Goal: Task Accomplishment & Management: Manage account settings

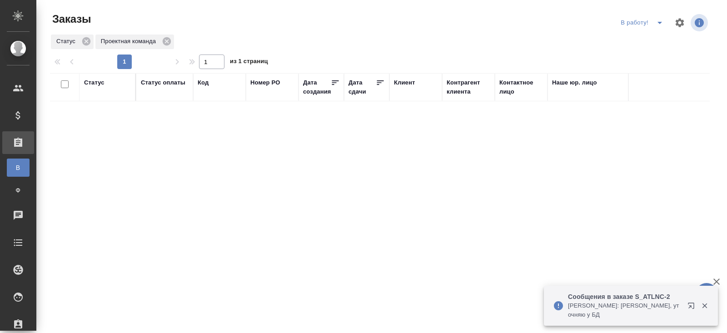
click at [660, 24] on icon "split button" at bounding box center [659, 22] width 11 height 11
click at [642, 40] on li "ПМ" at bounding box center [643, 41] width 50 height 15
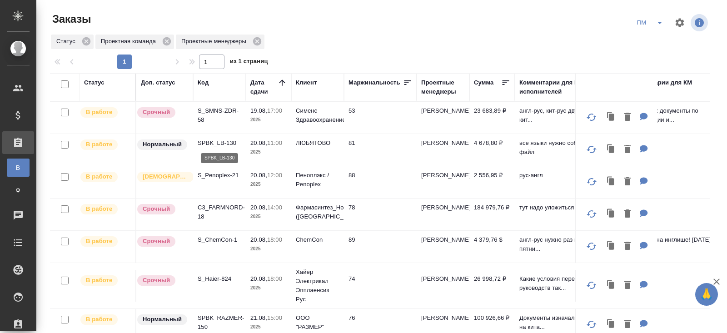
click at [205, 141] on p "SPBK_LB-130" at bounding box center [220, 143] width 44 height 9
click at [655, 25] on icon "split button" at bounding box center [659, 22] width 11 height 11
click at [651, 42] on li "В работу!" at bounding box center [650, 41] width 46 height 15
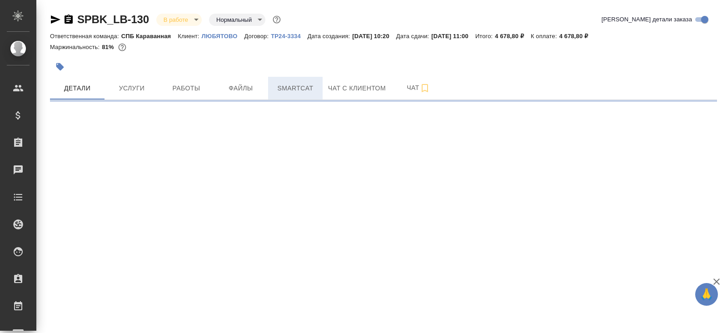
click at [278, 87] on span "Smartcat" at bounding box center [296, 88] width 44 height 11
select select "RU"
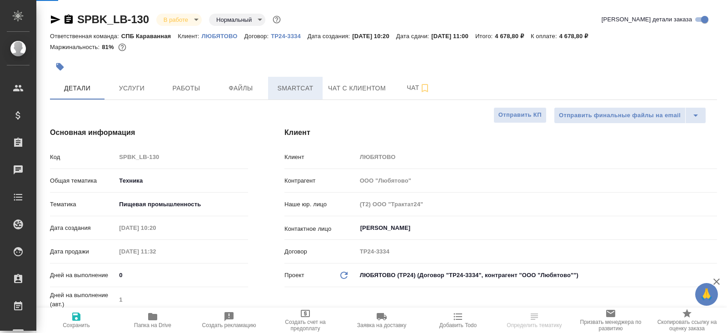
type textarea "x"
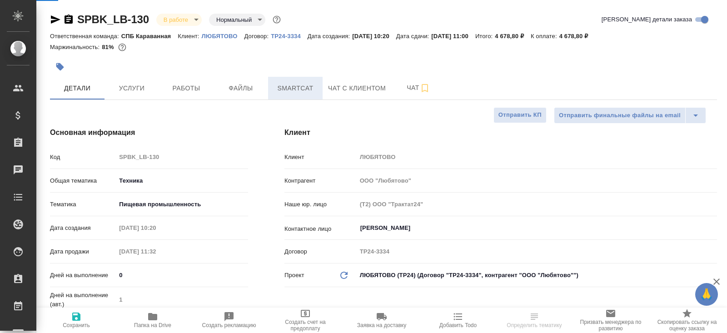
type textarea "x"
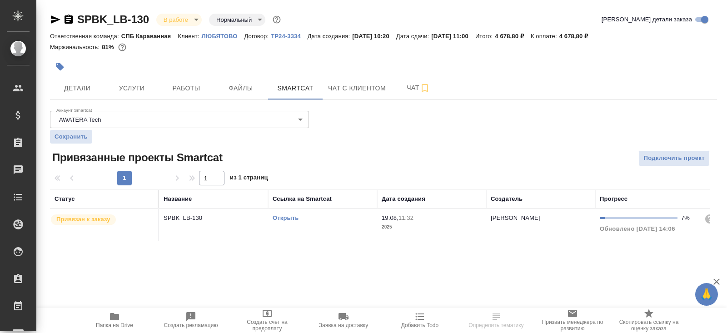
click at [281, 217] on link "Открыть" at bounding box center [286, 217] width 26 height 7
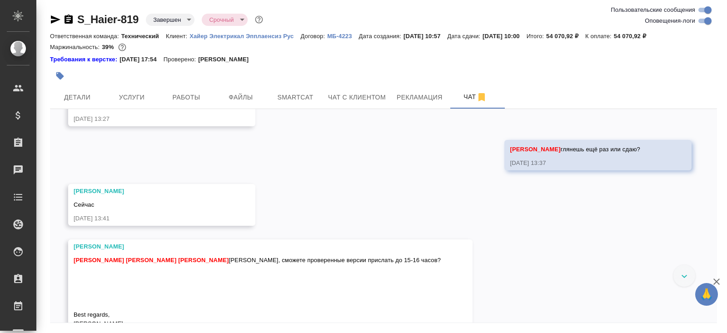
click at [698, 20] on input "Оповещения-логи" at bounding box center [707, 20] width 33 height 11
checkbox input "false"
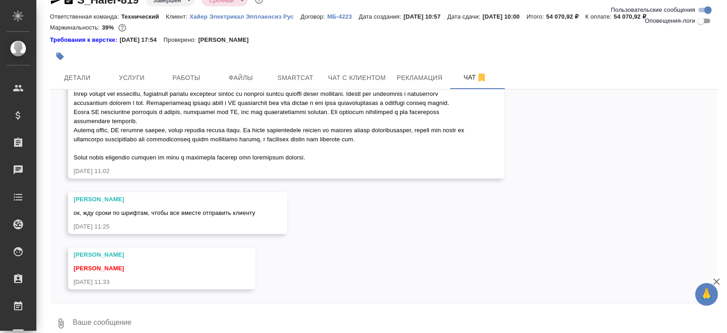
scroll to position [30, 0]
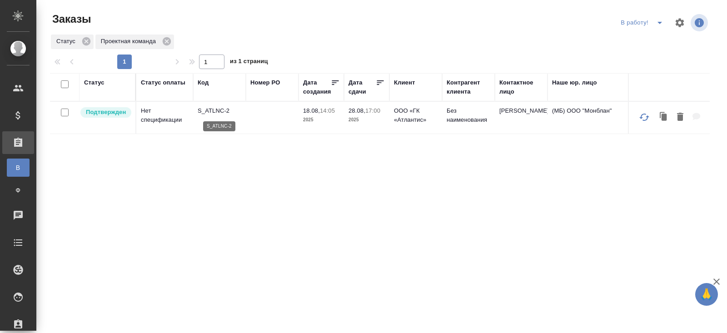
click at [209, 109] on p "S_ATLNC-2" at bounding box center [220, 110] width 44 height 9
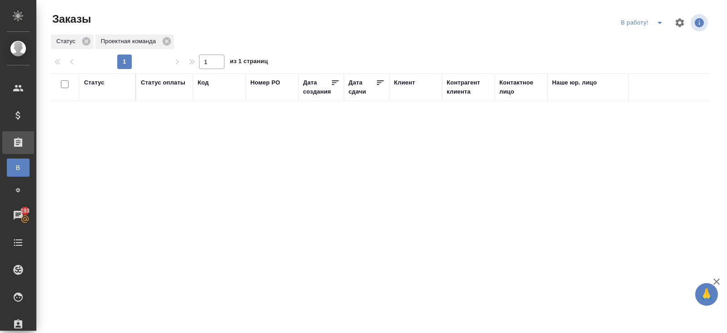
click at [653, 24] on span "split button" at bounding box center [660, 22] width 14 height 11
click at [653, 37] on li "ПМ" at bounding box center [643, 41] width 50 height 15
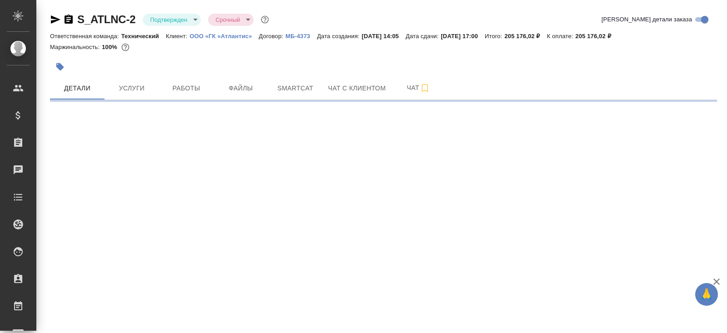
select select "RU"
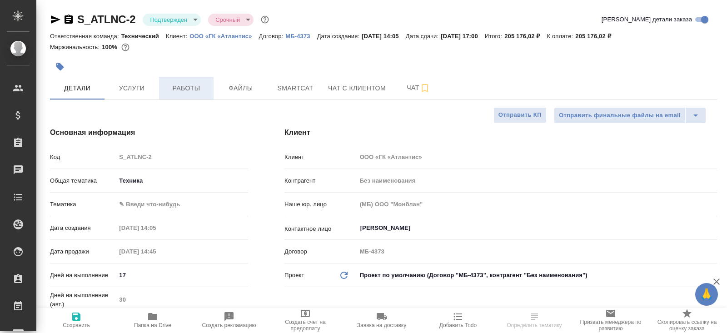
type textarea "x"
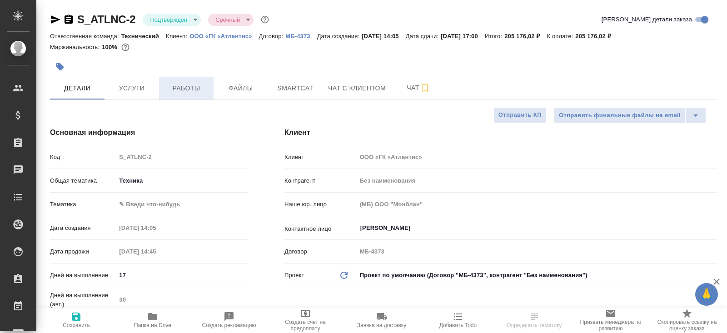
type textarea "x"
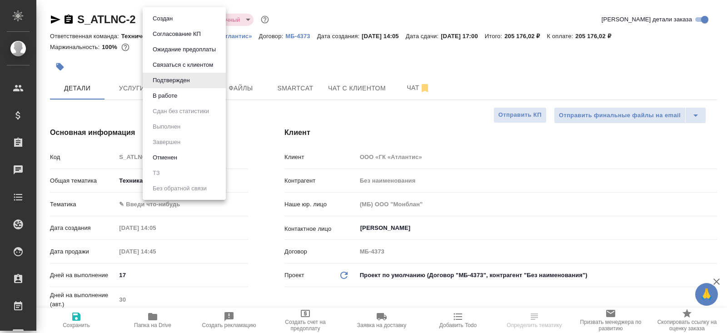
click at [169, 21] on body "🙏 .cls-1 fill:#fff; AWATERA Belyakova Yulia Клиенты Спецификации Заказы Чаты To…" at bounding box center [363, 166] width 727 height 333
click at [169, 24] on button "В работе" at bounding box center [162, 19] width 25 height 10
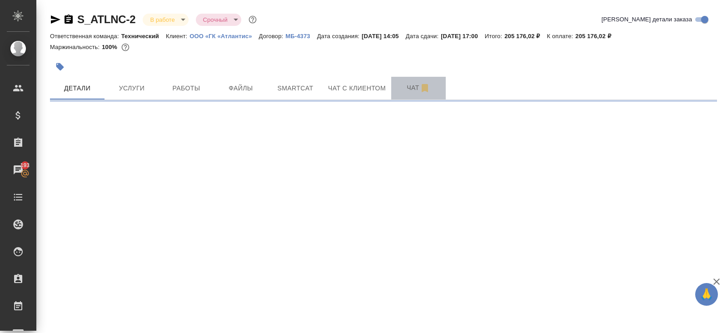
click at [405, 87] on span "Чат" at bounding box center [419, 87] width 44 height 11
select select "RU"
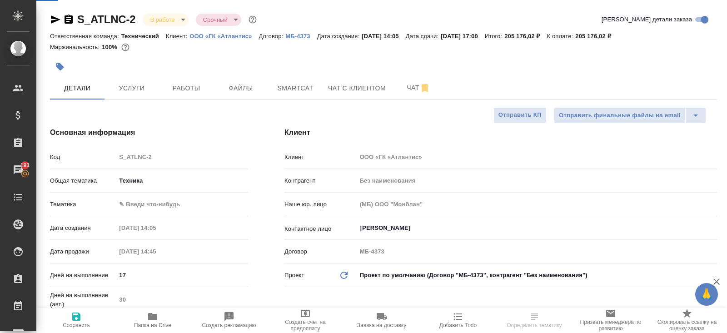
type textarea "x"
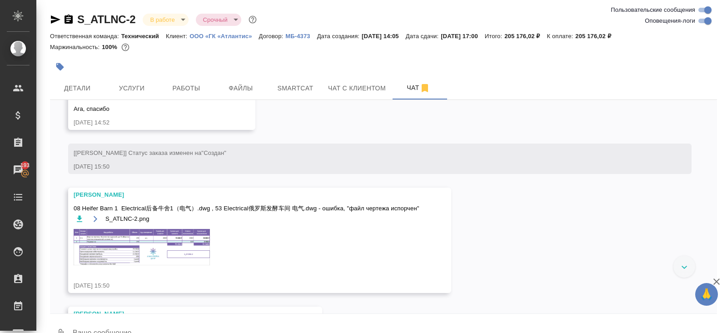
click at [698, 22] on input "Оповещения-логи" at bounding box center [707, 20] width 33 height 11
checkbox input "false"
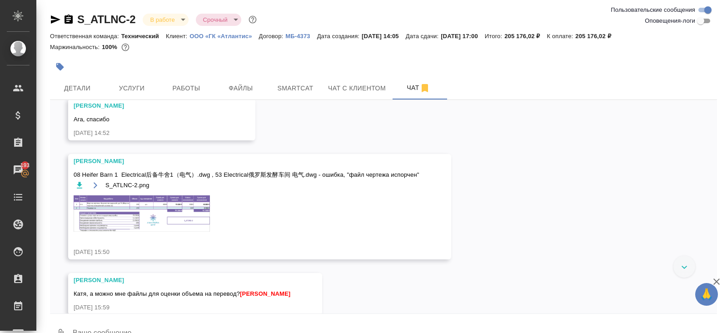
scroll to position [105, 0]
click at [173, 226] on img at bounding box center [142, 214] width 136 height 36
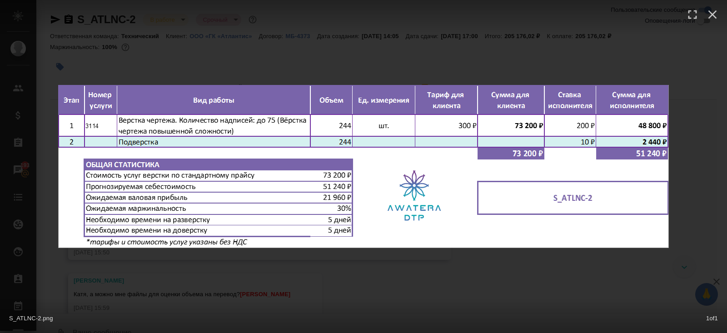
click at [188, 266] on div "S_ATLNC-2.png 1 of 1" at bounding box center [363, 166] width 727 height 333
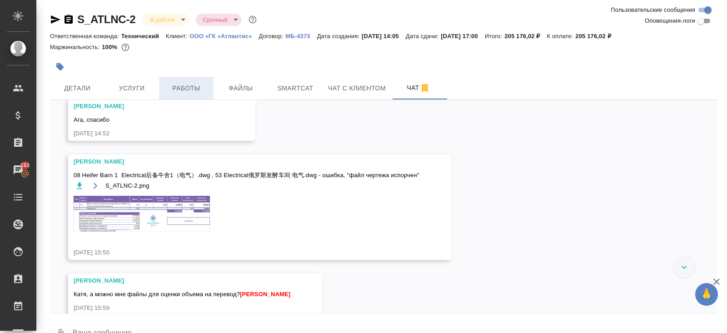
click at [186, 85] on span "Работы" at bounding box center [186, 88] width 44 height 11
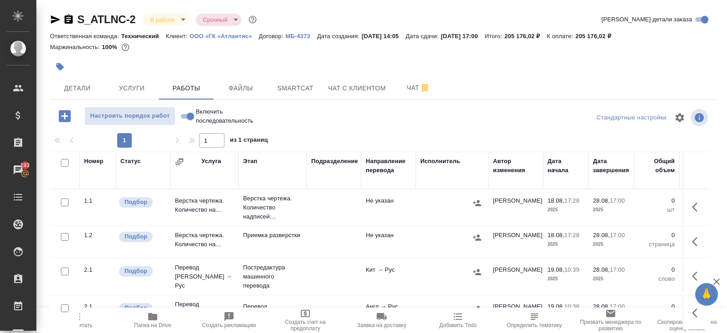
scroll to position [46, 0]
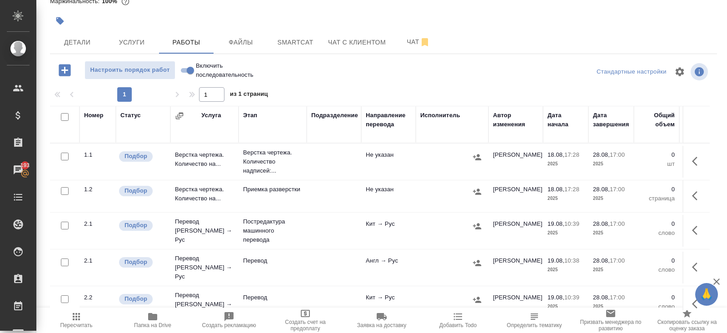
click at [693, 164] on icon "button" at bounding box center [697, 161] width 11 height 11
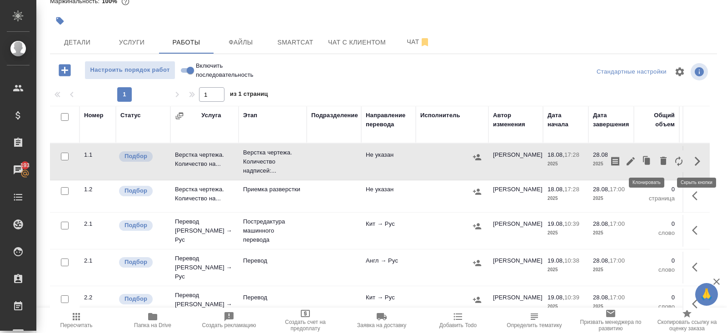
click at [634, 162] on icon "button" at bounding box center [630, 161] width 11 height 11
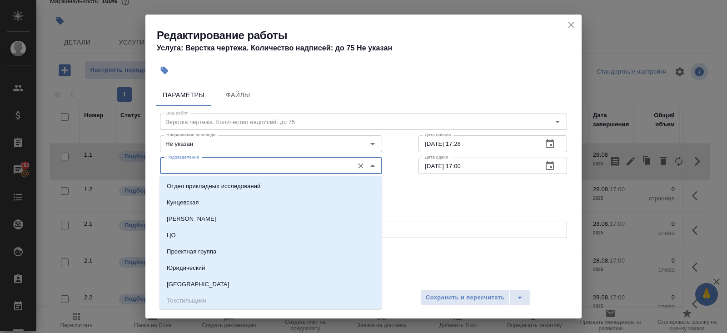
click at [259, 171] on input "Подразделение" at bounding box center [256, 165] width 186 height 11
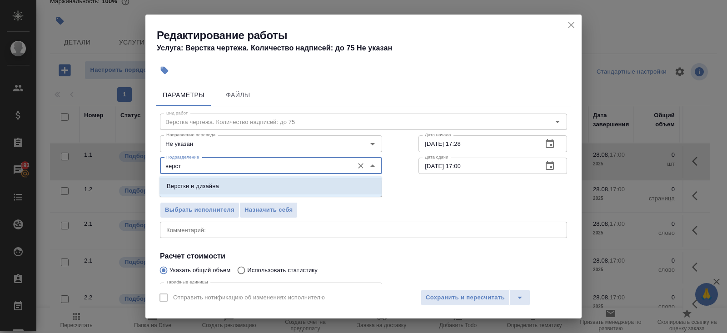
click at [235, 191] on li "Верстки и дизайна" at bounding box center [270, 186] width 222 height 16
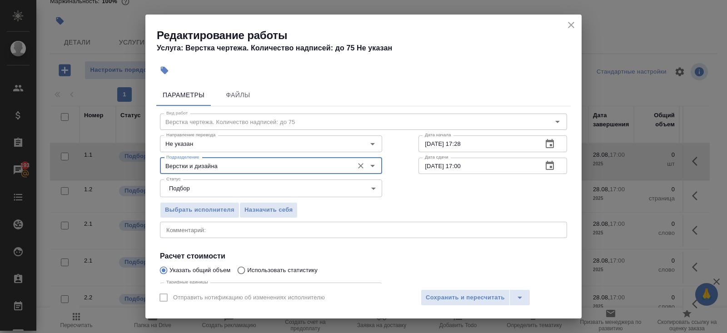
scroll to position [94, 0]
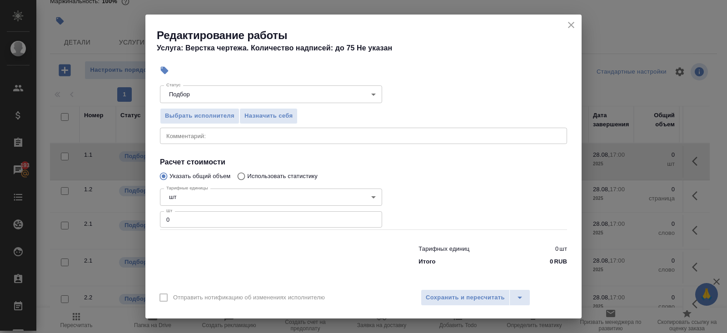
type input "Верстки и дизайна"
click at [229, 220] on input "0" at bounding box center [271, 219] width 222 height 16
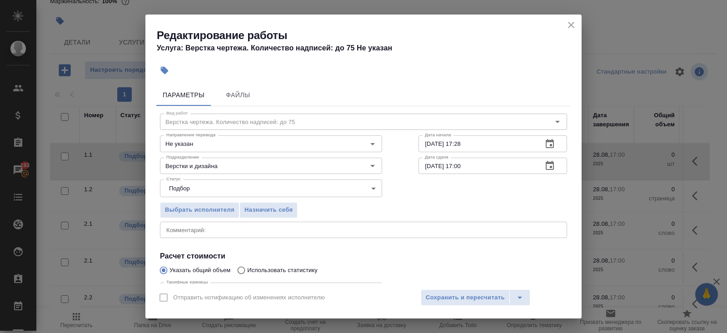
type input "244"
click at [552, 148] on icon "button" at bounding box center [550, 143] width 8 height 9
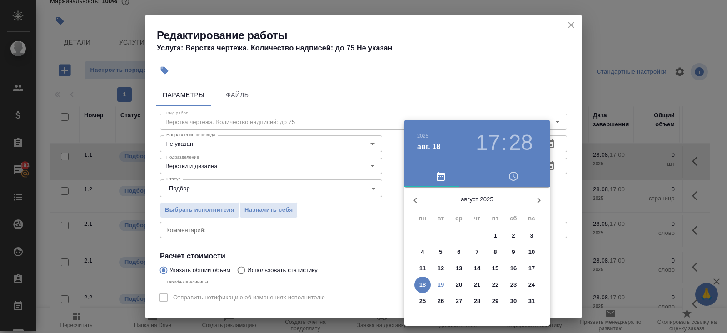
click at [444, 285] on span "19" at bounding box center [441, 284] width 16 height 9
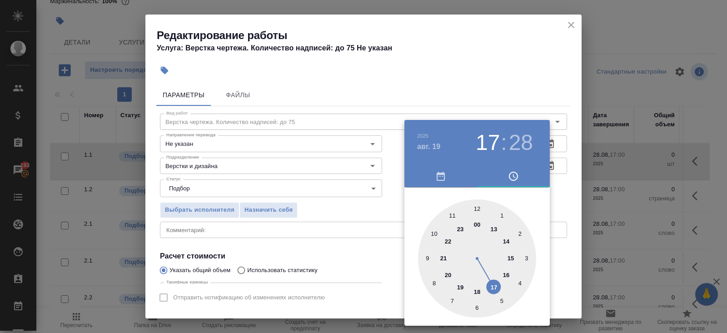
click at [503, 242] on div at bounding box center [477, 258] width 118 height 118
click at [473, 212] on div at bounding box center [477, 258] width 118 height 118
type input "19.08.2025 14:00"
click at [475, 211] on div at bounding box center [477, 258] width 118 height 118
click at [501, 96] on div at bounding box center [363, 166] width 727 height 333
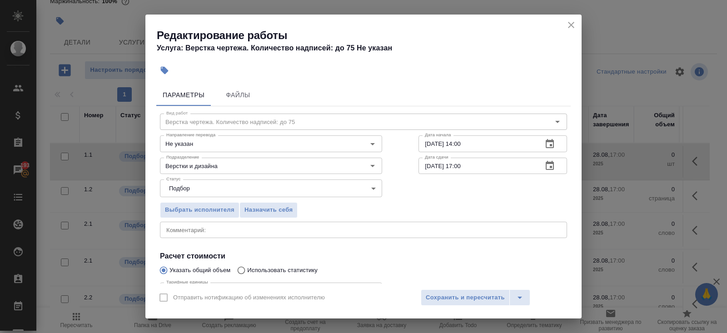
click at [556, 169] on button "button" at bounding box center [550, 166] width 22 height 22
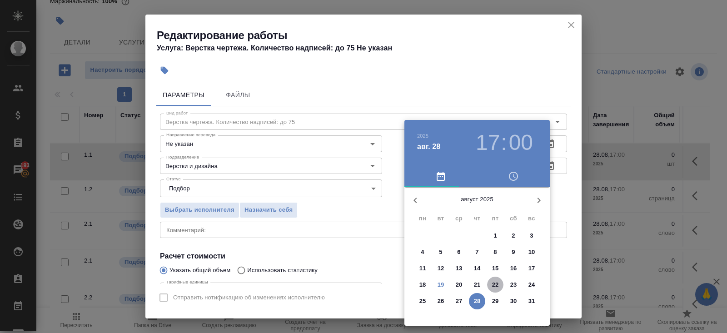
click at [492, 285] on p "22" at bounding box center [495, 284] width 7 height 9
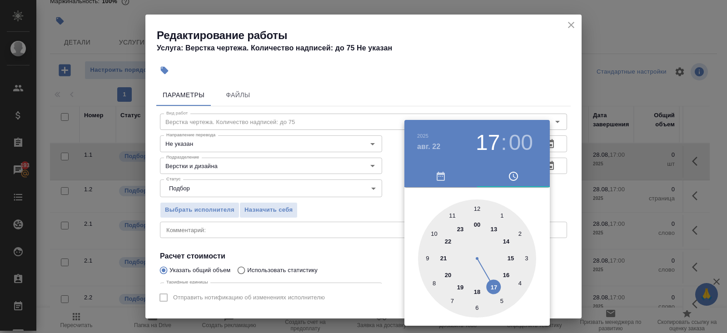
type input "22.08.2025 12:00"
click at [476, 209] on div at bounding box center [477, 258] width 118 height 118
click at [379, 227] on div at bounding box center [363, 166] width 727 height 333
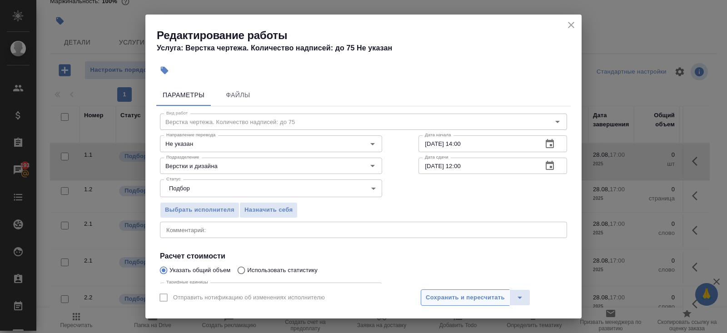
click at [435, 301] on span "Сохранить и пересчитать" at bounding box center [465, 298] width 79 height 10
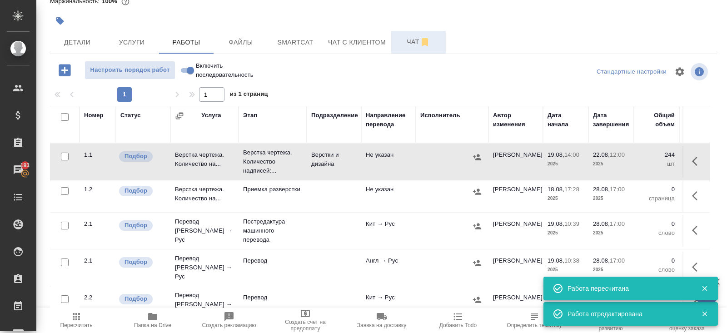
click at [415, 43] on span "Чат" at bounding box center [419, 41] width 44 height 11
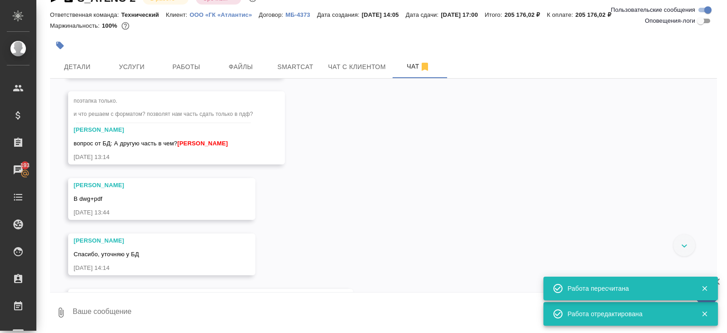
scroll to position [1568, 0]
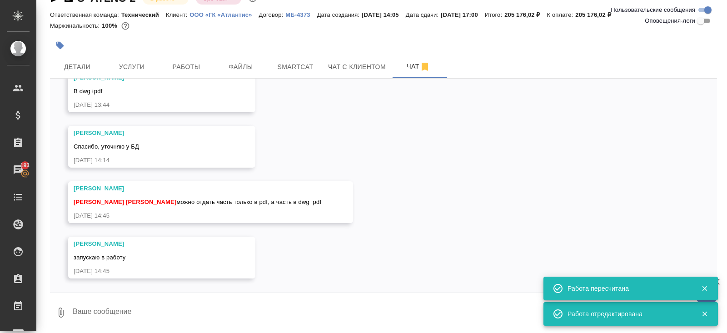
click at [150, 302] on textarea at bounding box center [394, 312] width 645 height 31
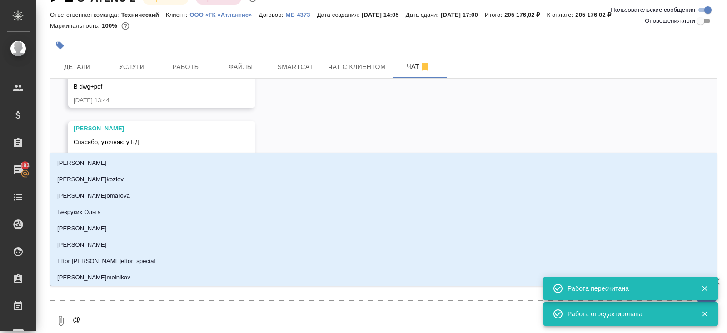
type textarea "@v"
type input "v"
type textarea "@vf"
type input "vf"
type textarea "@vfk"
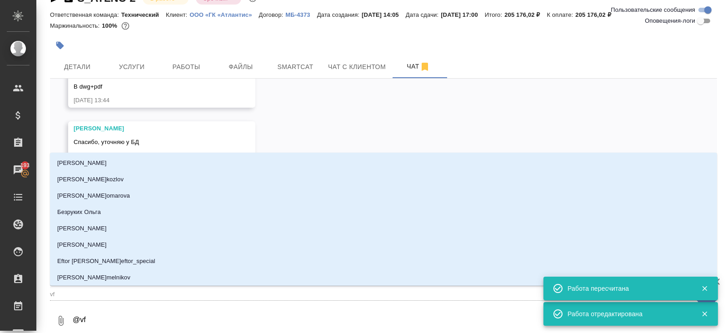
type input "vfk"
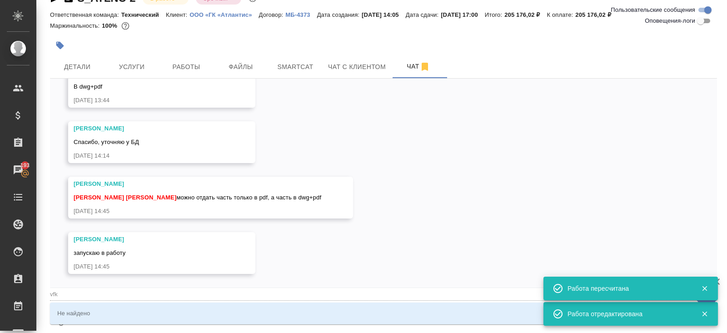
type textarea "@vfkj"
type input "vfkj"
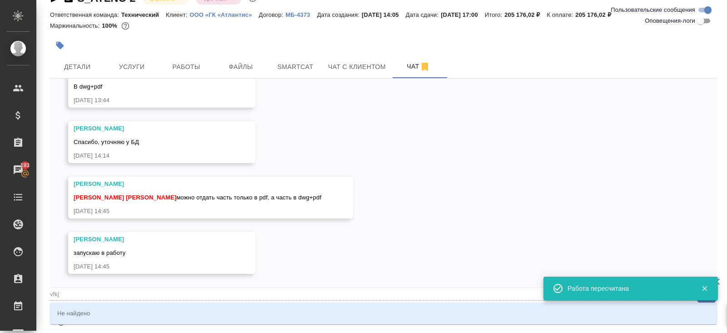
type textarea "@vfk"
type input "vfk"
type textarea "@vf"
type input "vf"
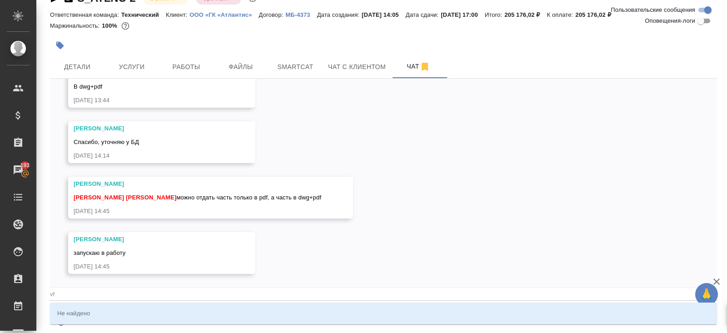
type textarea "@v"
type input "v"
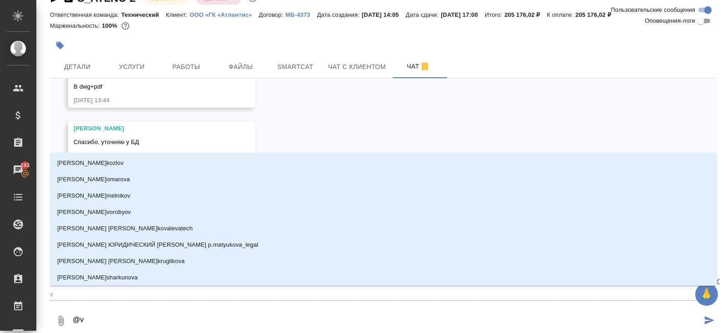
type textarea "@"
type textarea "@м"
type input "м"
type textarea "@ма"
type input "ма"
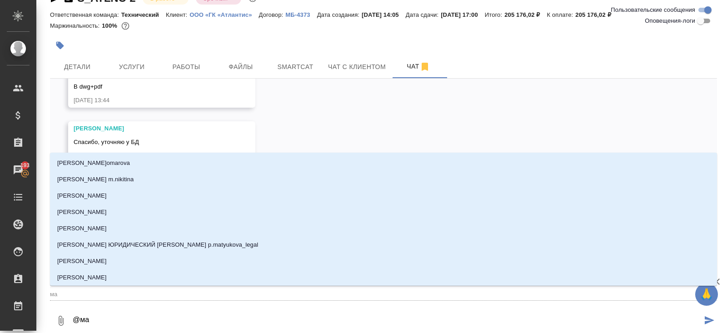
type textarea "@мал"
type input "мал"
type textarea "@мало"
type input "мало"
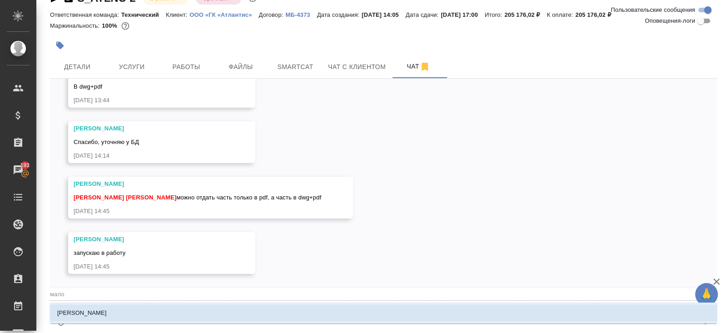
click at [139, 315] on li "Малофеева Екатерина" at bounding box center [383, 313] width 667 height 16
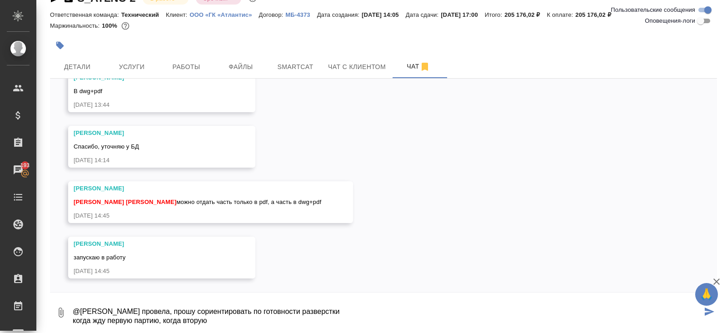
type textarea "@Малофеева Екатерина провела, прошу сориентировать по готовности разверстки ког…"
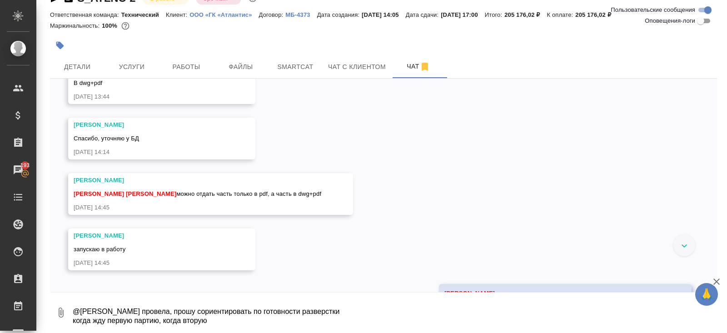
scroll to position [1621, 0]
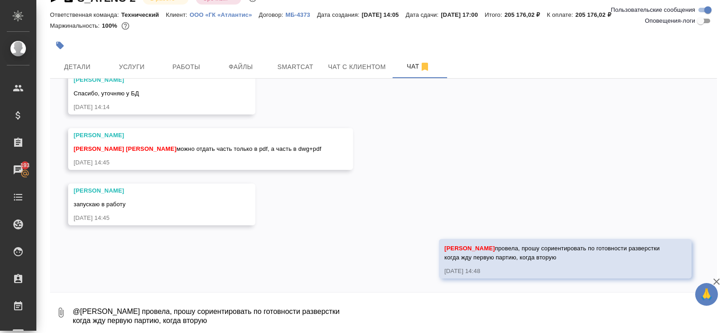
click at [167, 91] on div "Спасибо, уточняю у БД" at bounding box center [149, 92] width 150 height 11
click at [184, 68] on span "Работы" at bounding box center [186, 66] width 44 height 11
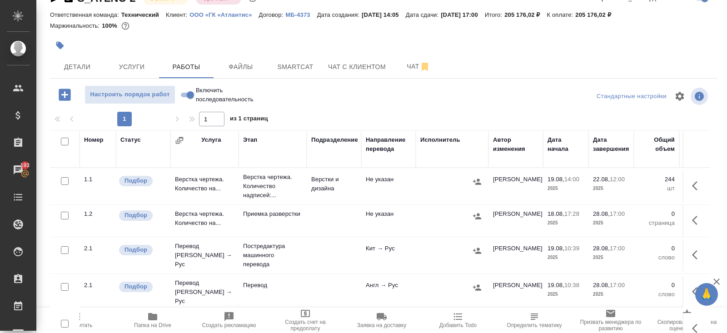
click at [86, 318] on span "Пересчитать" at bounding box center [76, 319] width 65 height 17
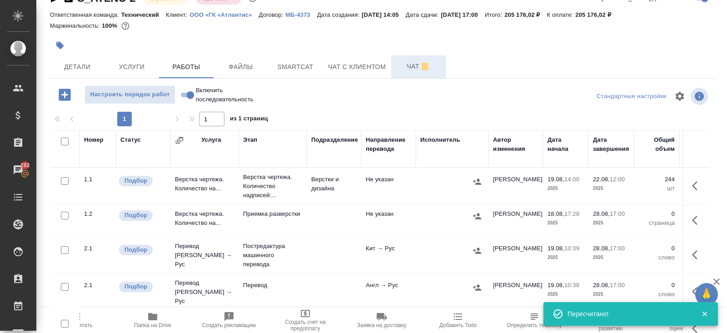
click at [418, 70] on span "Чат" at bounding box center [419, 66] width 44 height 11
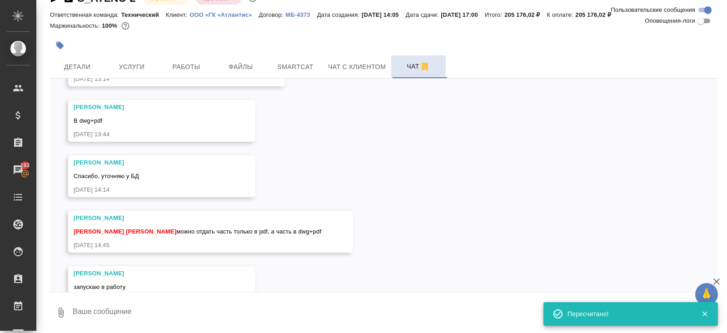
scroll to position [1621, 0]
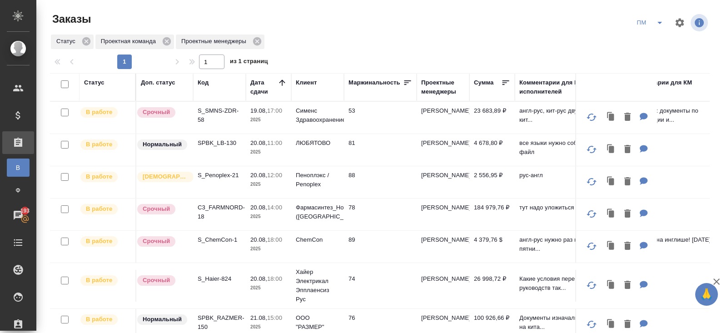
click at [216, 139] on p "SPBK_LB-130" at bounding box center [220, 143] width 44 height 9
click at [211, 144] on p "SPBK_LB-130" at bounding box center [220, 143] width 44 height 9
click at [214, 207] on p "C3_FARMNORD-18" at bounding box center [220, 212] width 44 height 18
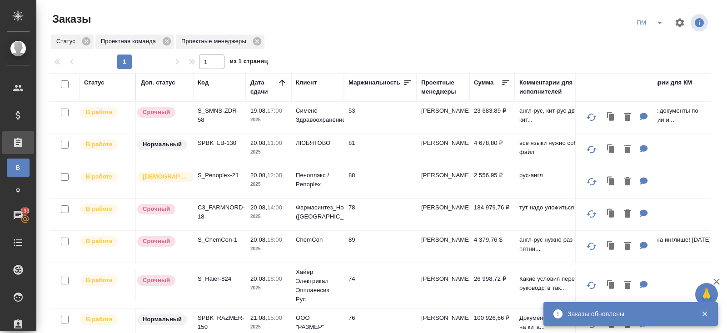
click at [656, 25] on icon "split button" at bounding box center [659, 22] width 11 height 11
click at [654, 36] on li "В работу!" at bounding box center [650, 41] width 46 height 15
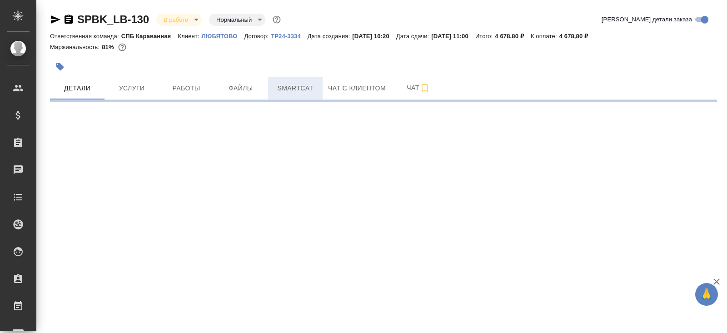
click at [298, 79] on button "Smartcat" at bounding box center [295, 88] width 55 height 23
select select "RU"
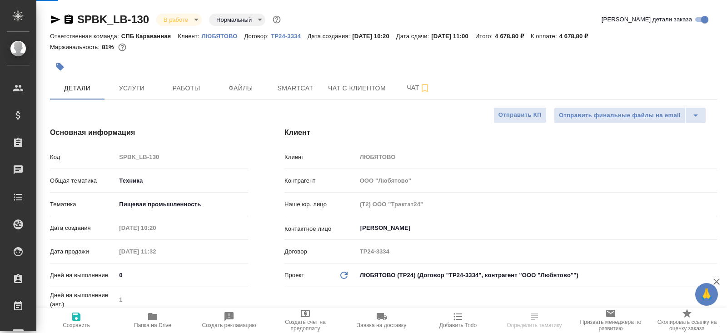
type textarea "x"
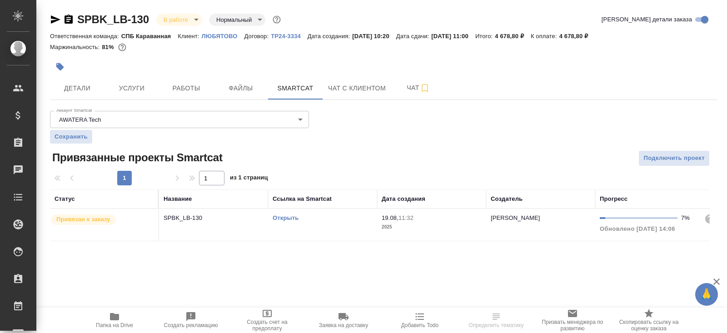
click at [286, 215] on link "Открыть" at bounding box center [286, 217] width 26 height 7
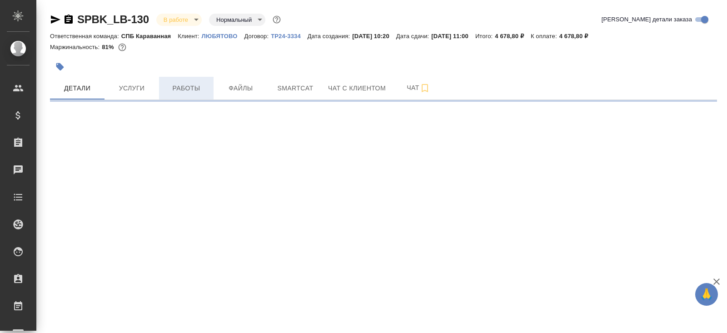
select select "RU"
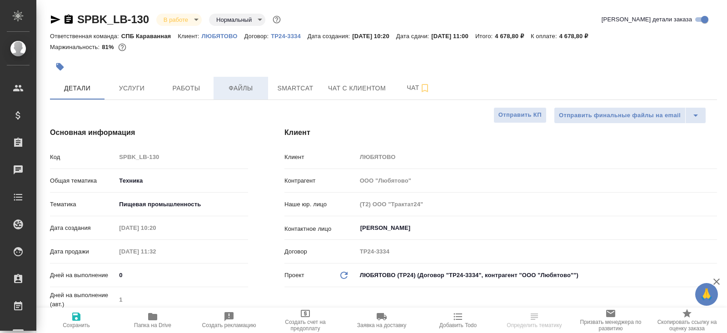
type textarea "x"
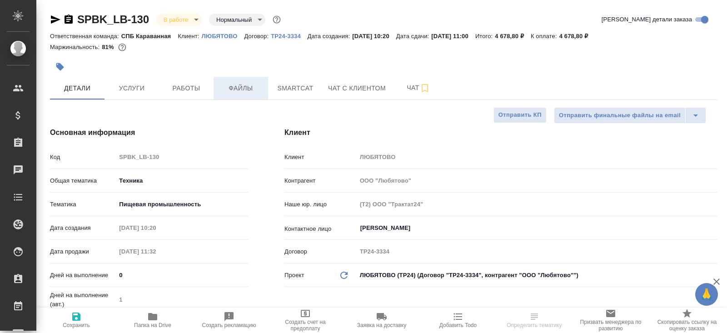
type textarea "x"
click at [194, 91] on span "Работы" at bounding box center [186, 88] width 44 height 11
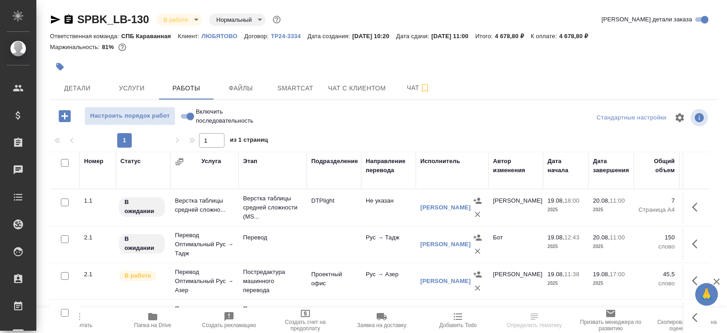
click at [696, 208] on icon "button" at bounding box center [697, 207] width 11 height 11
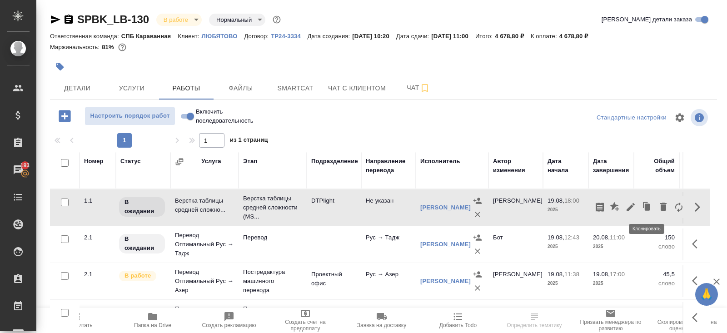
click at [636, 208] on button "button" at bounding box center [630, 207] width 15 height 22
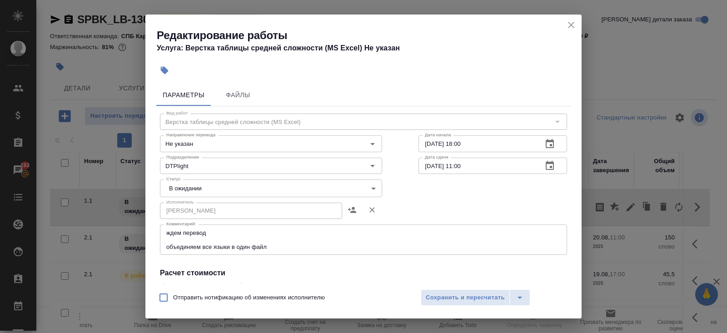
click at [551, 165] on icon "button" at bounding box center [549, 165] width 11 height 11
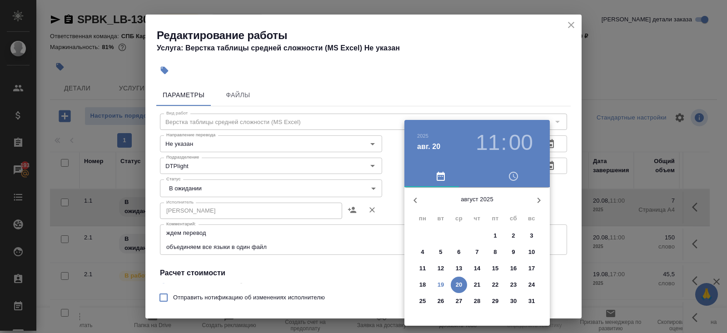
click at [559, 130] on div at bounding box center [363, 166] width 727 height 333
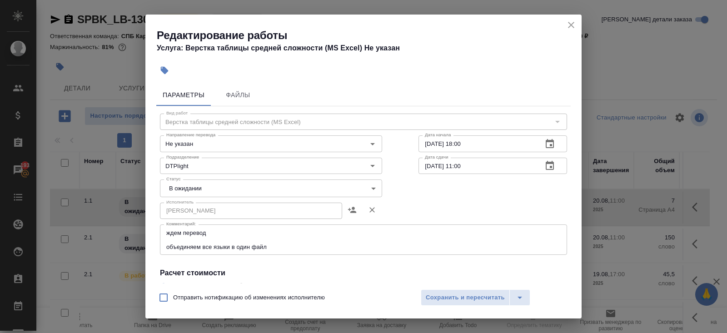
click at [552, 143] on icon "button" at bounding box center [549, 144] width 11 height 11
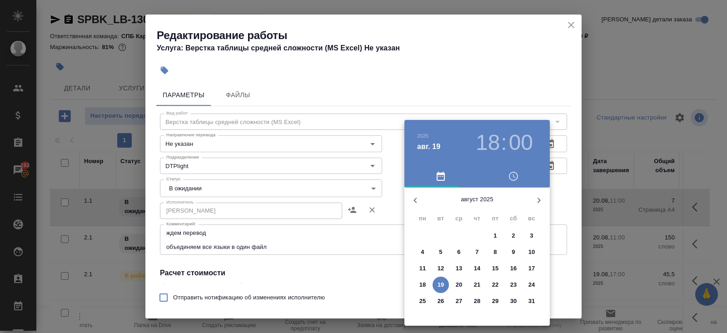
click at [443, 281] on p "19" at bounding box center [441, 284] width 7 height 9
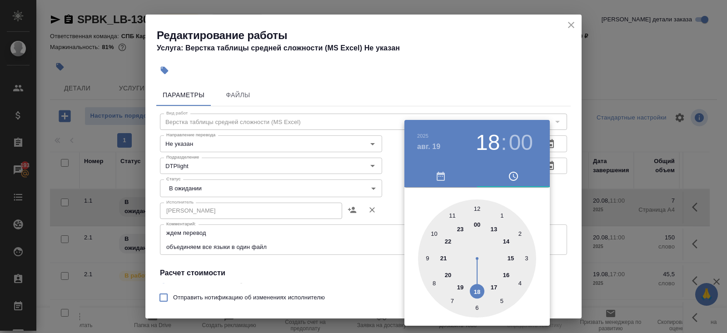
type input "19.08.2025 19:00"
click at [463, 287] on div at bounding box center [477, 258] width 118 height 118
click at [366, 282] on div at bounding box center [363, 166] width 727 height 333
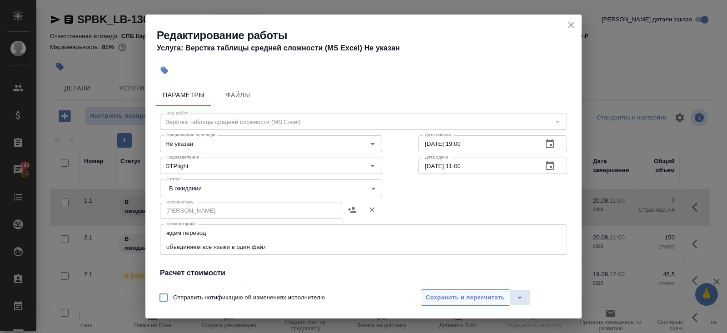
click at [426, 302] on span "Сохранить и пересчитать" at bounding box center [465, 298] width 79 height 10
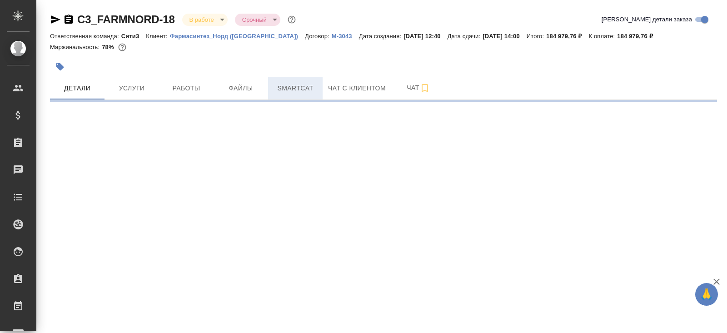
select select "RU"
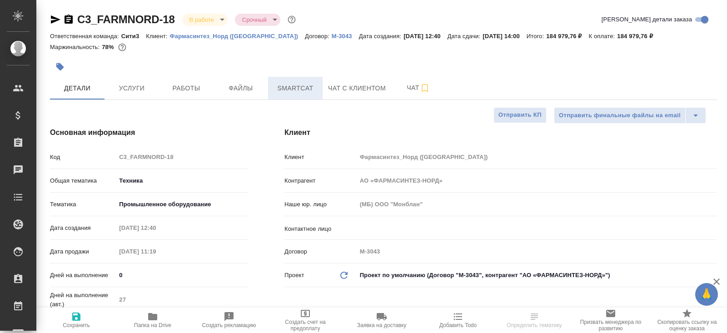
click at [310, 91] on span "Smartcat" at bounding box center [296, 88] width 44 height 11
type textarea "x"
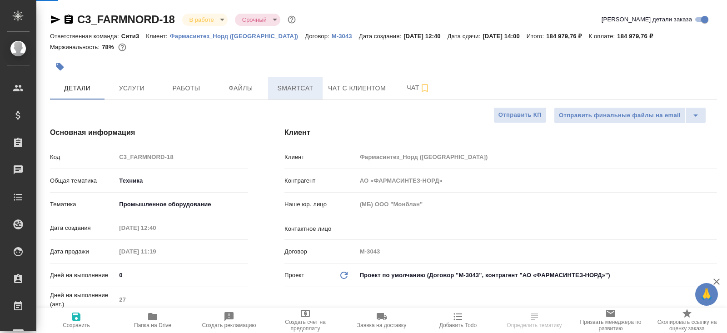
type textarea "x"
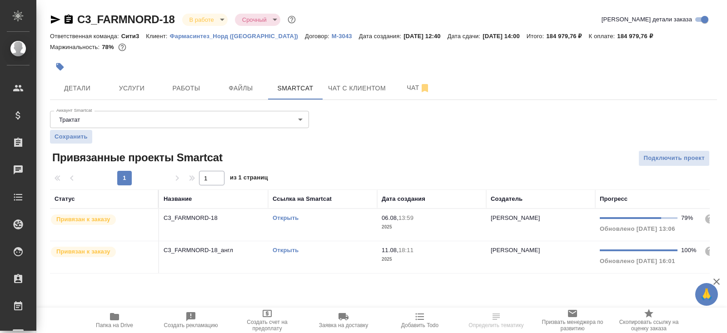
click at [282, 216] on link "Открыть" at bounding box center [286, 217] width 26 height 7
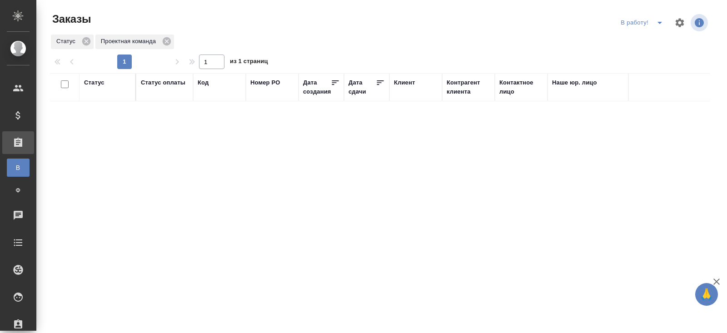
click at [656, 30] on div "В работу!" at bounding box center [663, 23] width 91 height 22
click at [658, 22] on icon "split button" at bounding box center [659, 23] width 5 height 2
click at [645, 36] on li "ПМ" at bounding box center [643, 41] width 50 height 15
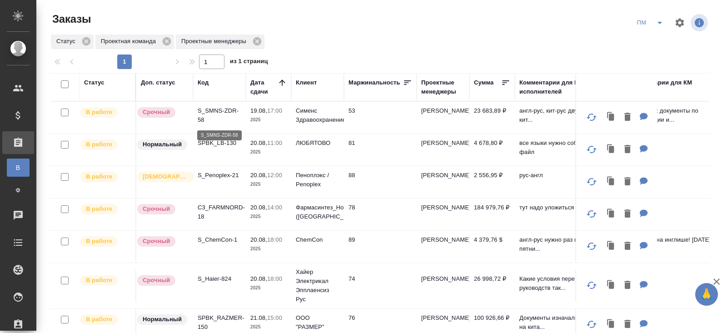
click at [207, 114] on p "S_SMNS-ZDR-58" at bounding box center [220, 115] width 44 height 18
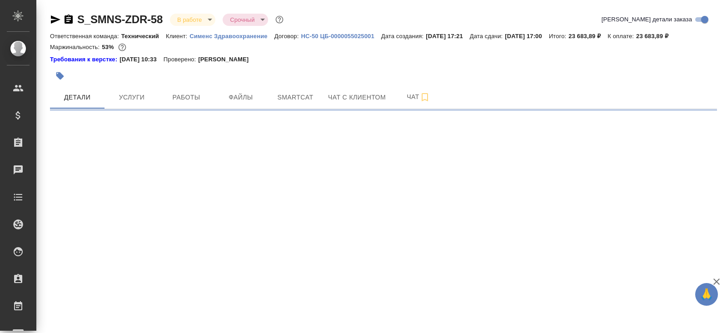
select select "RU"
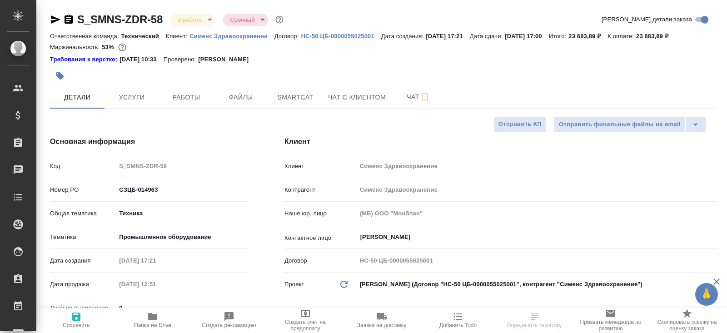
type textarea "x"
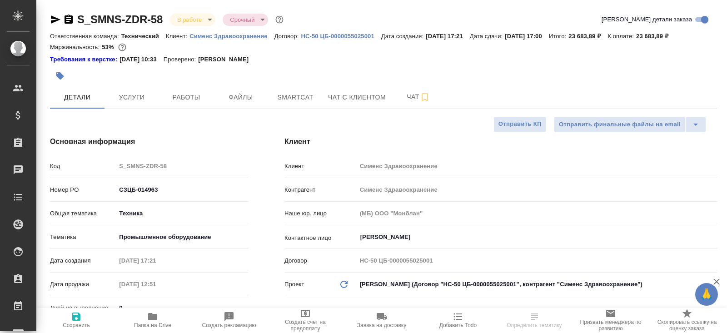
type textarea "x"
click at [404, 99] on span "Чат" at bounding box center [419, 96] width 44 height 11
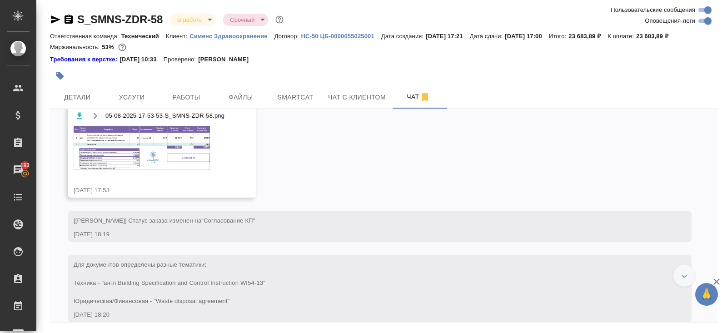
click at [697, 25] on input "Оповещения-логи" at bounding box center [707, 20] width 33 height 11
checkbox input "false"
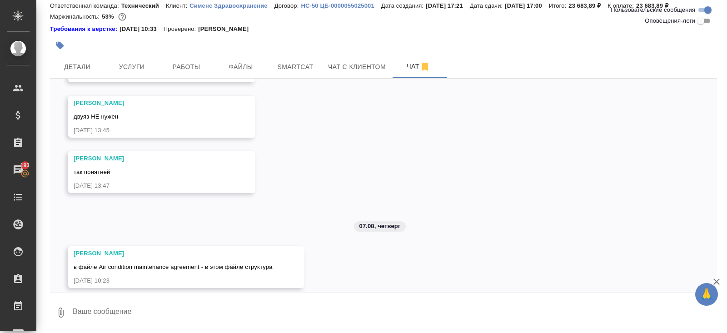
scroll to position [1064, 0]
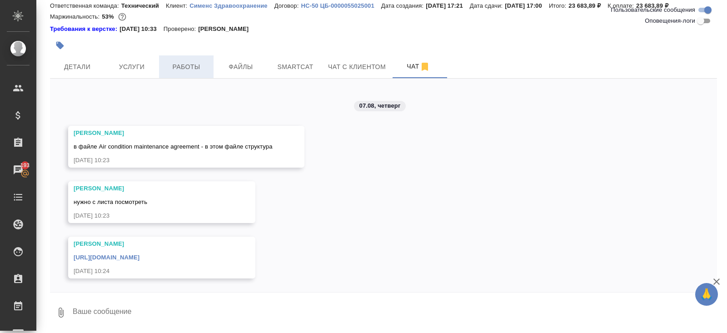
click at [194, 63] on span "Работы" at bounding box center [186, 66] width 44 height 11
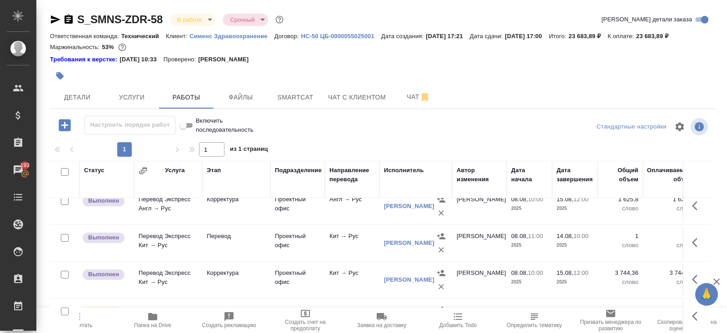
click at [57, 21] on icon "button" at bounding box center [55, 19] width 11 height 11
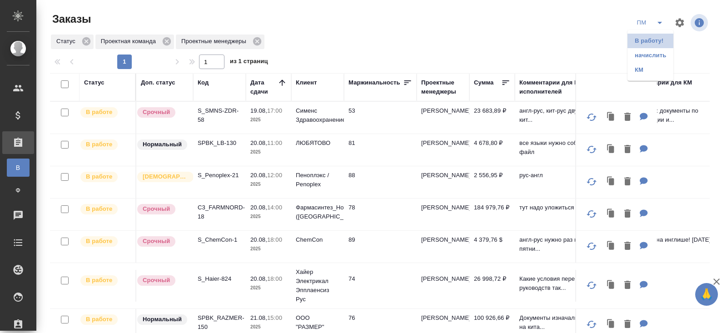
click at [651, 40] on li "В работу!" at bounding box center [650, 41] width 46 height 15
